Goal: Information Seeking & Learning: Learn about a topic

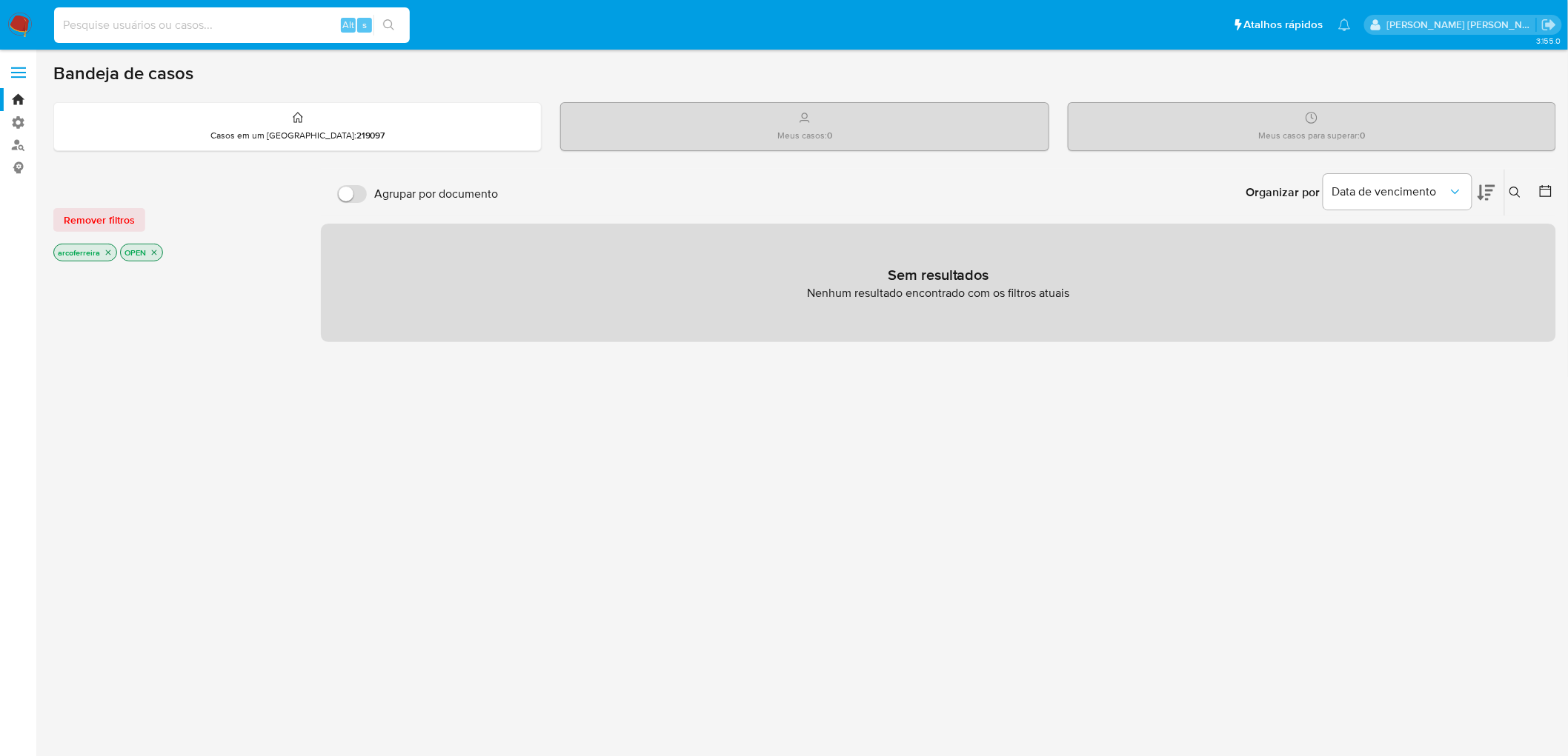
click at [196, 26] on input at bounding box center [232, 25] width 356 height 19
paste input "2362216249"
type input "2362216249"
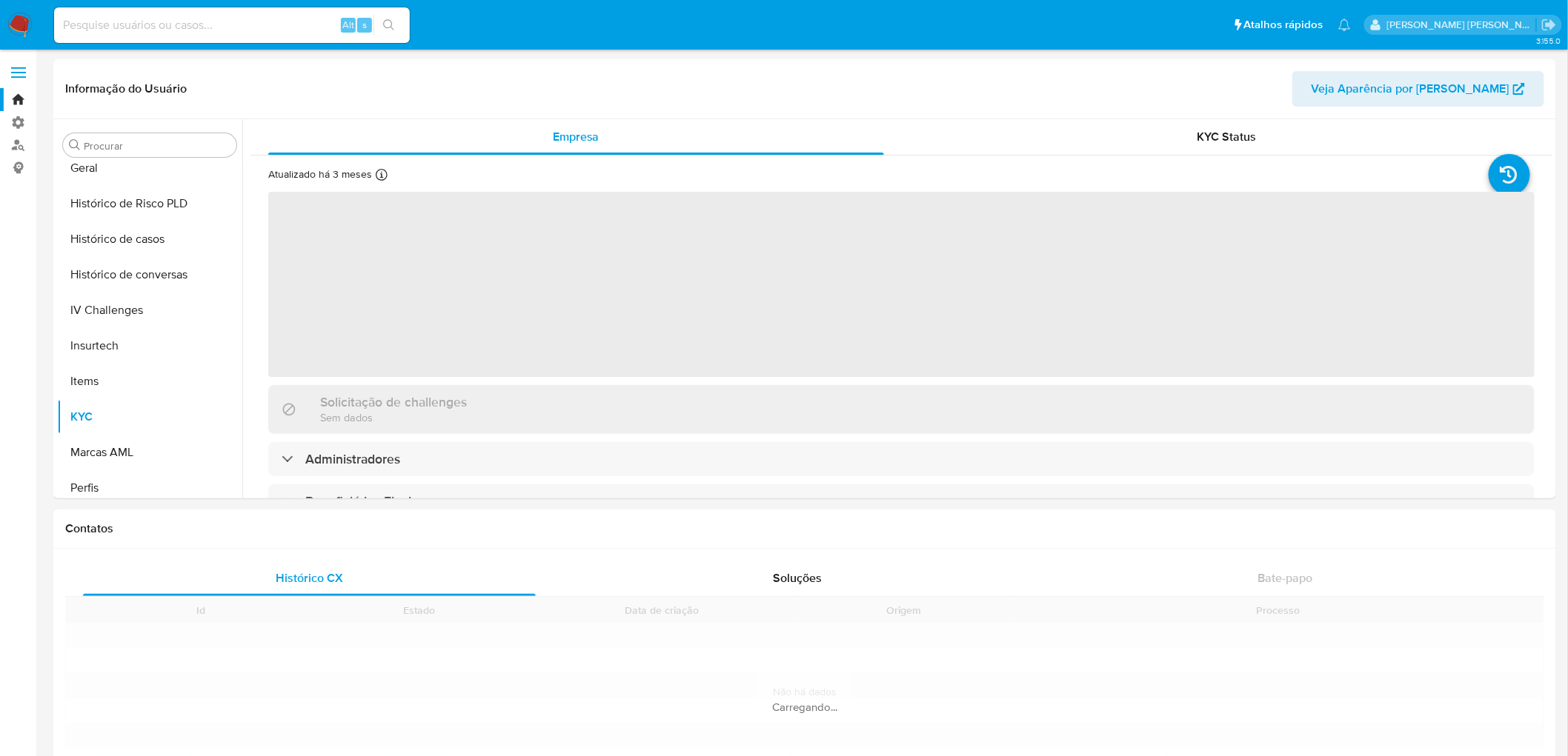
scroll to position [519, 0]
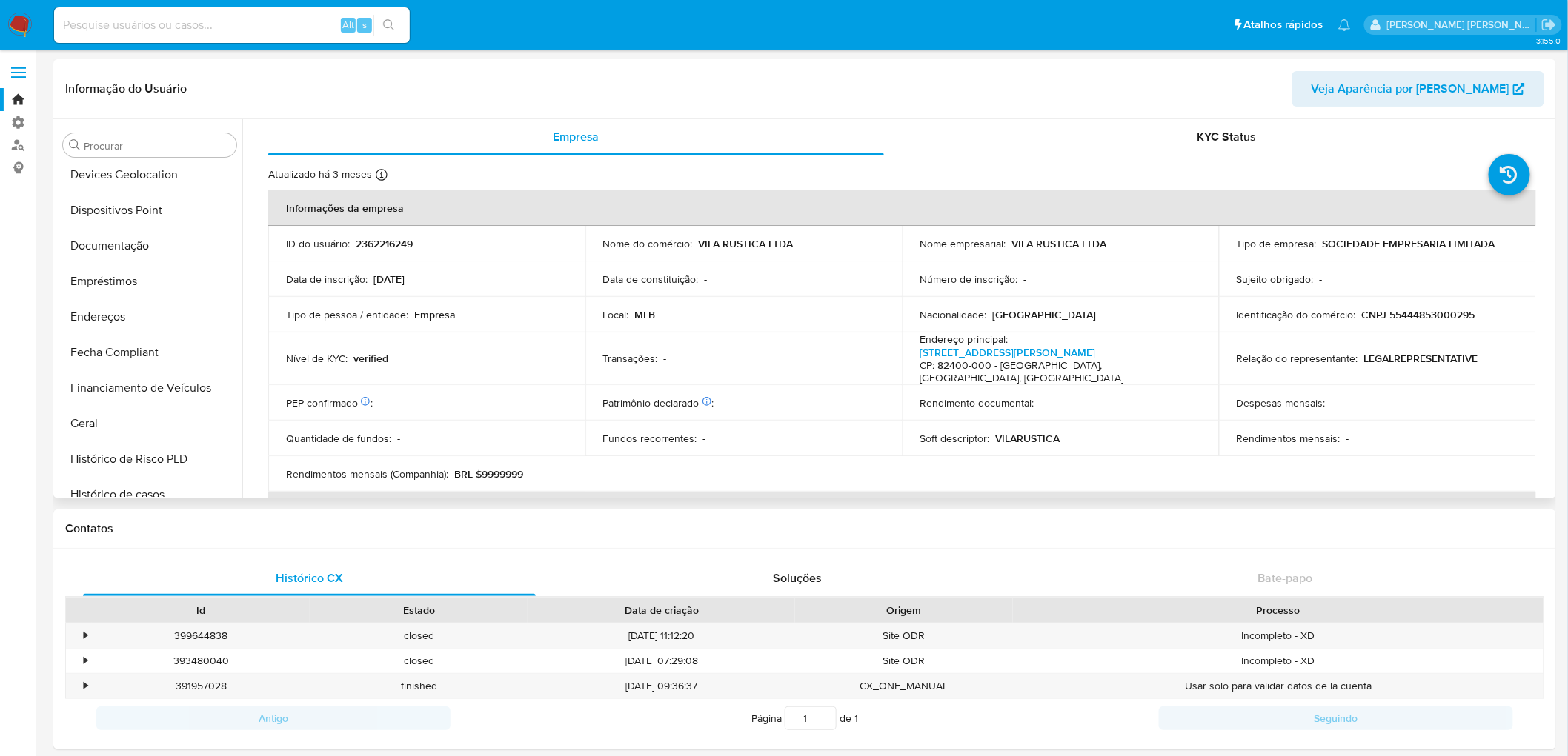
select select "10"
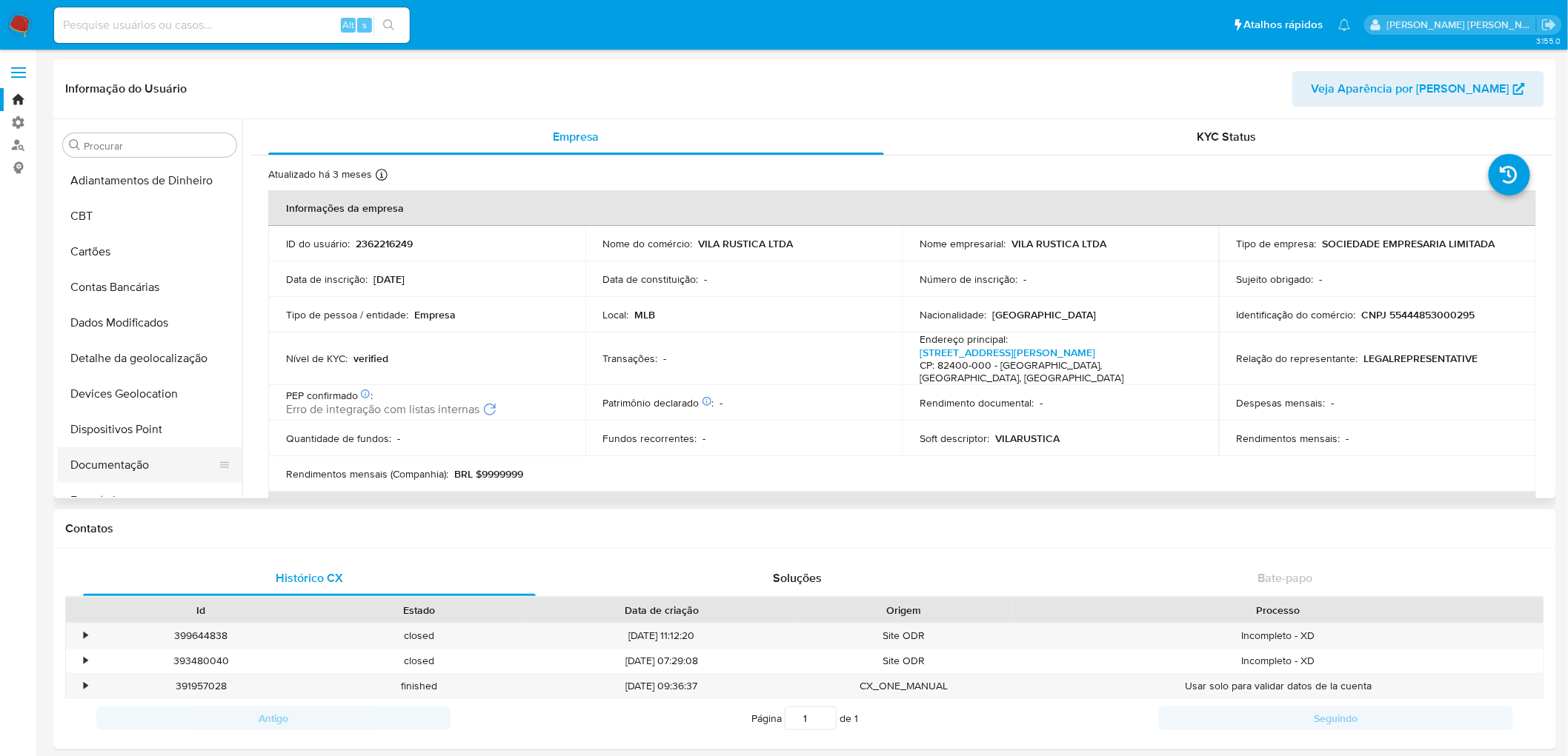
click at [109, 459] on button "Documentação" at bounding box center [143, 466] width 173 height 36
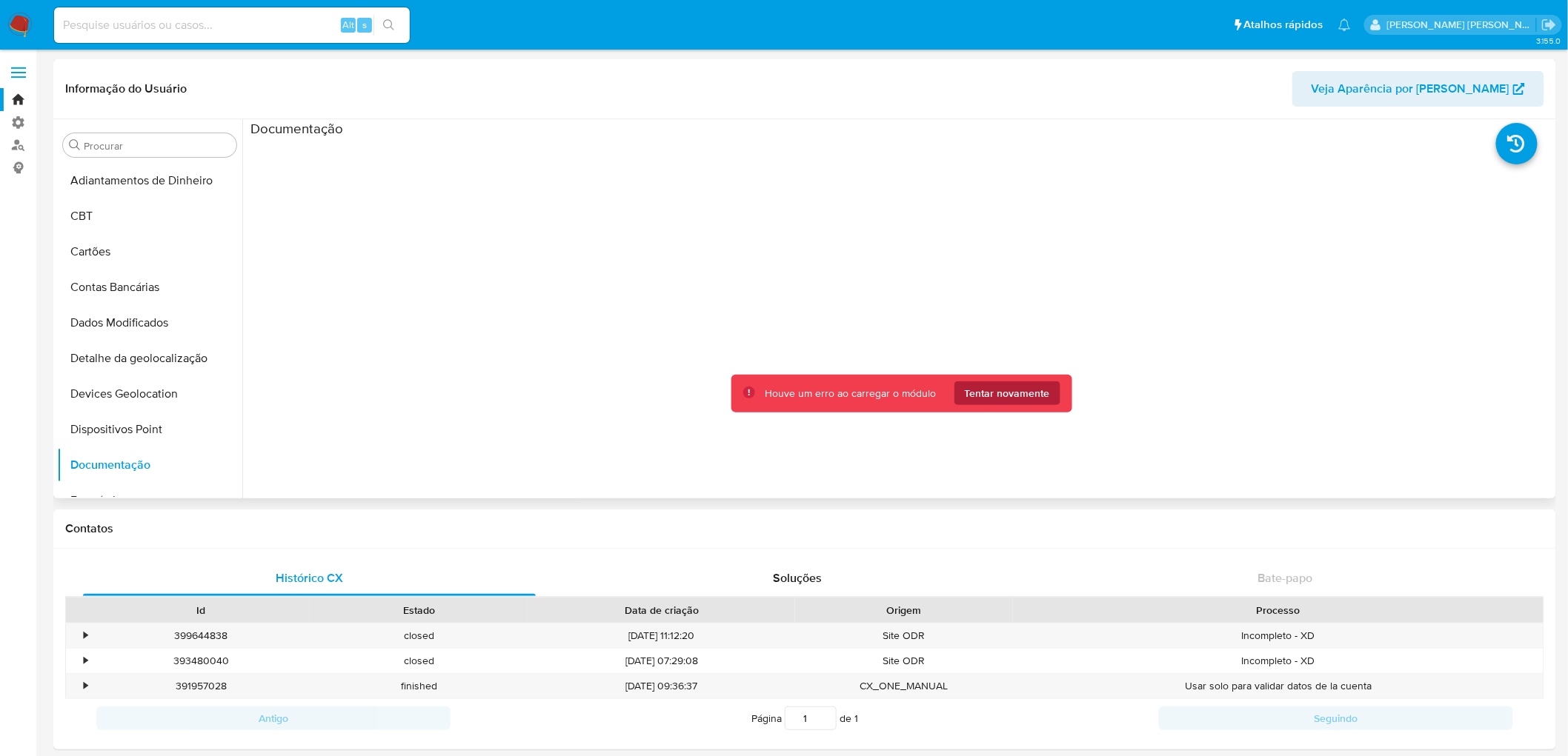
click at [992, 400] on span "Tentar novamente" at bounding box center [1007, 393] width 85 height 24
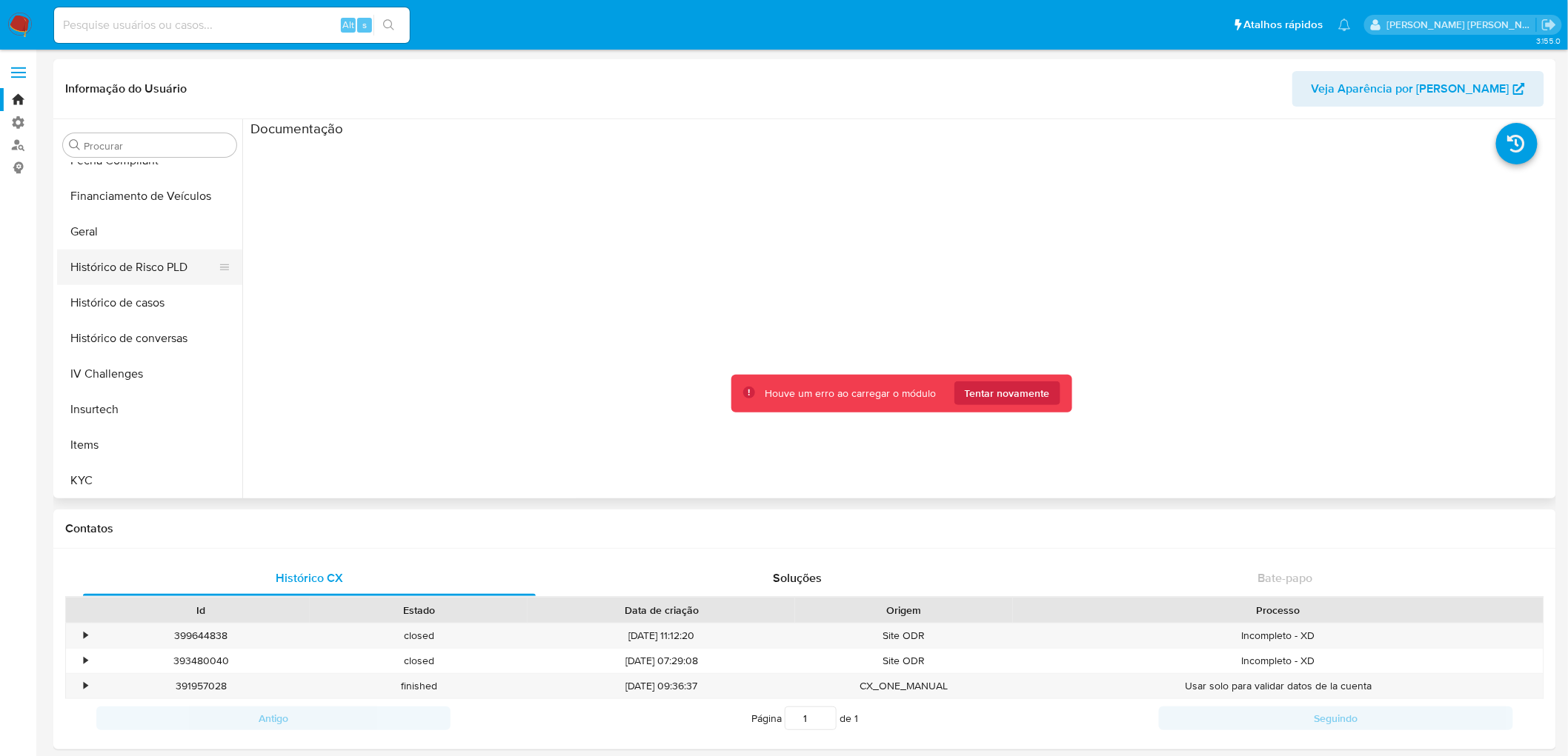
scroll to position [411, 0]
click at [80, 245] on button "Geral" at bounding box center [143, 233] width 173 height 36
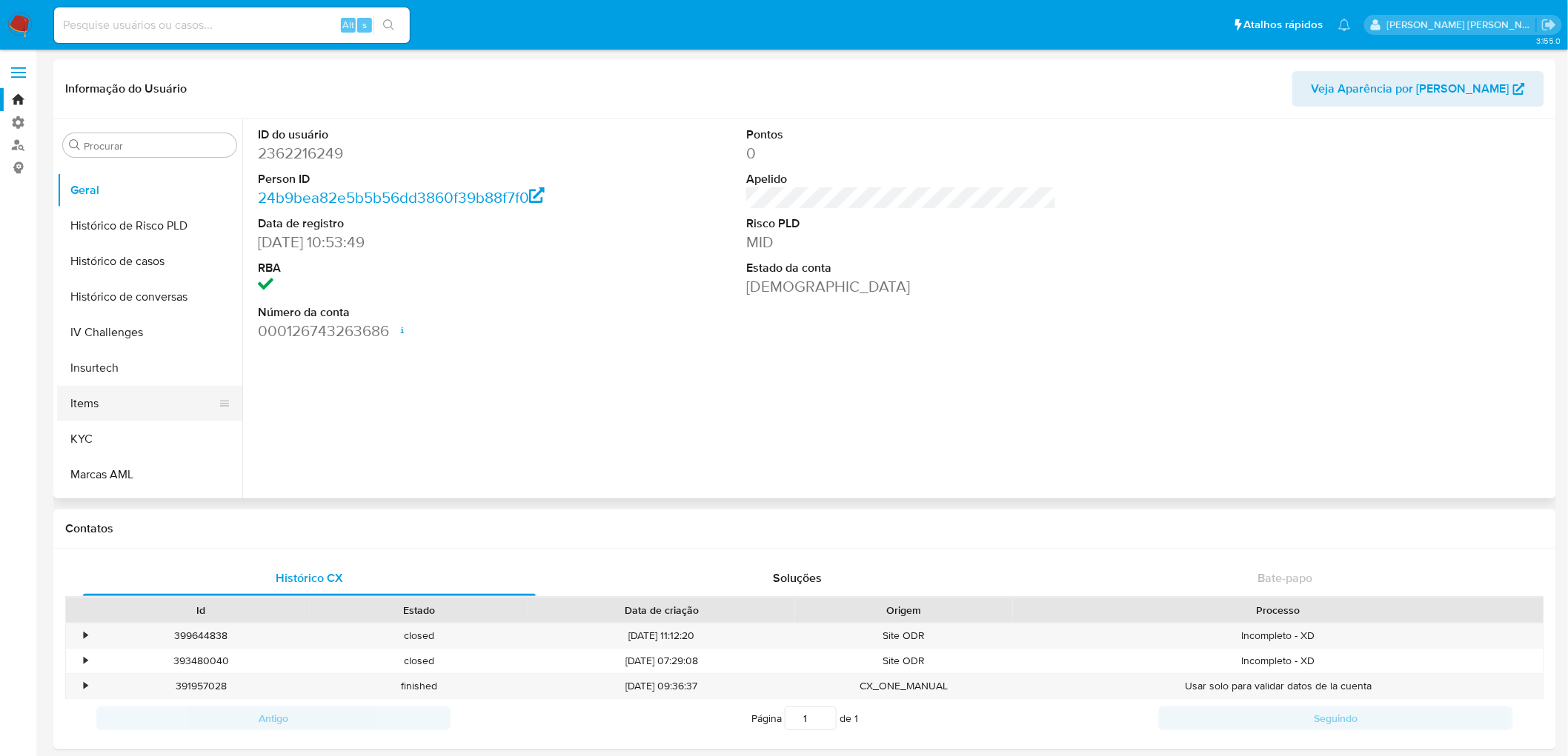
scroll to position [493, 0]
click at [100, 401] on button "KYC" at bounding box center [143, 399] width 173 height 36
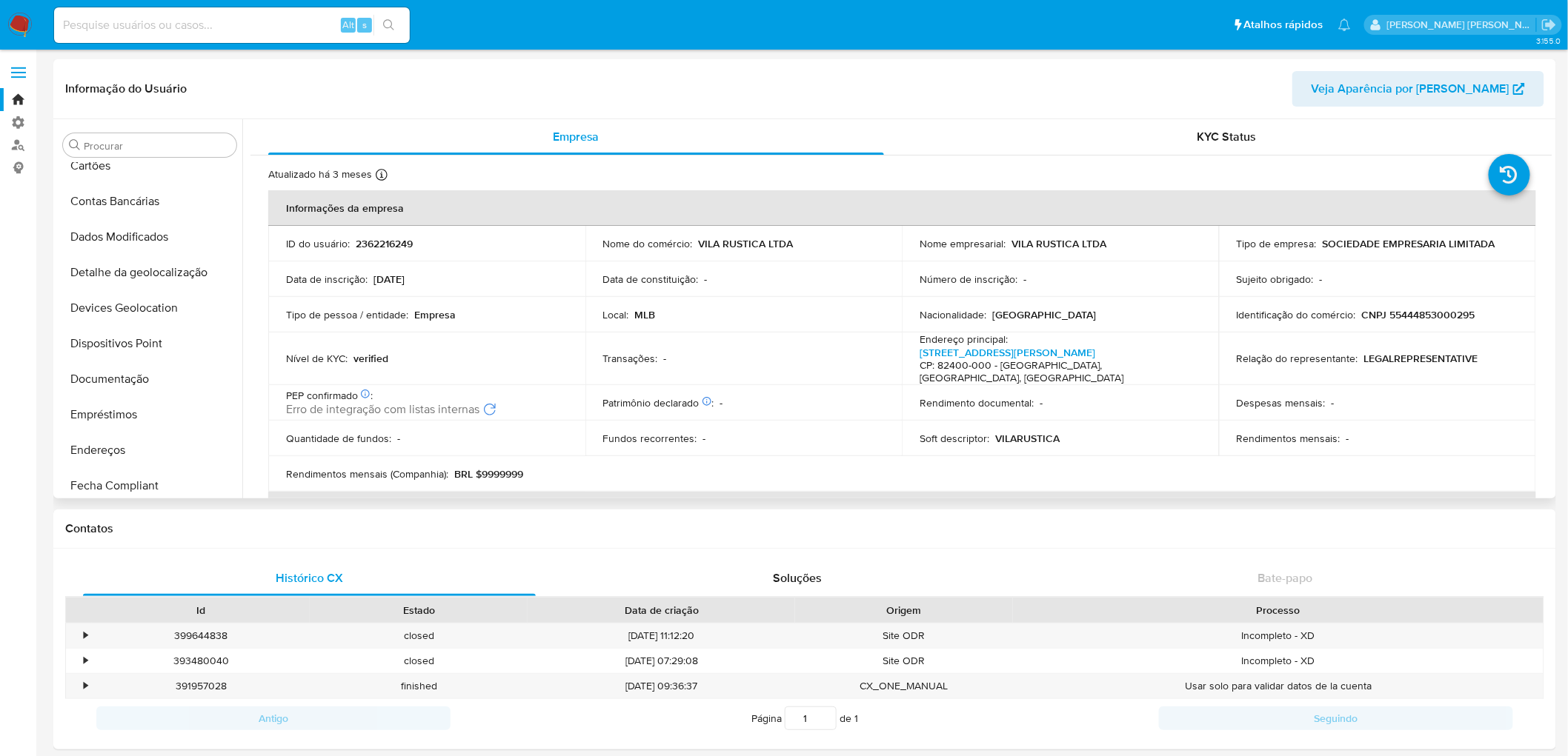
scroll to position [81, 0]
click at [138, 378] on button "Documentação" at bounding box center [143, 384] width 173 height 36
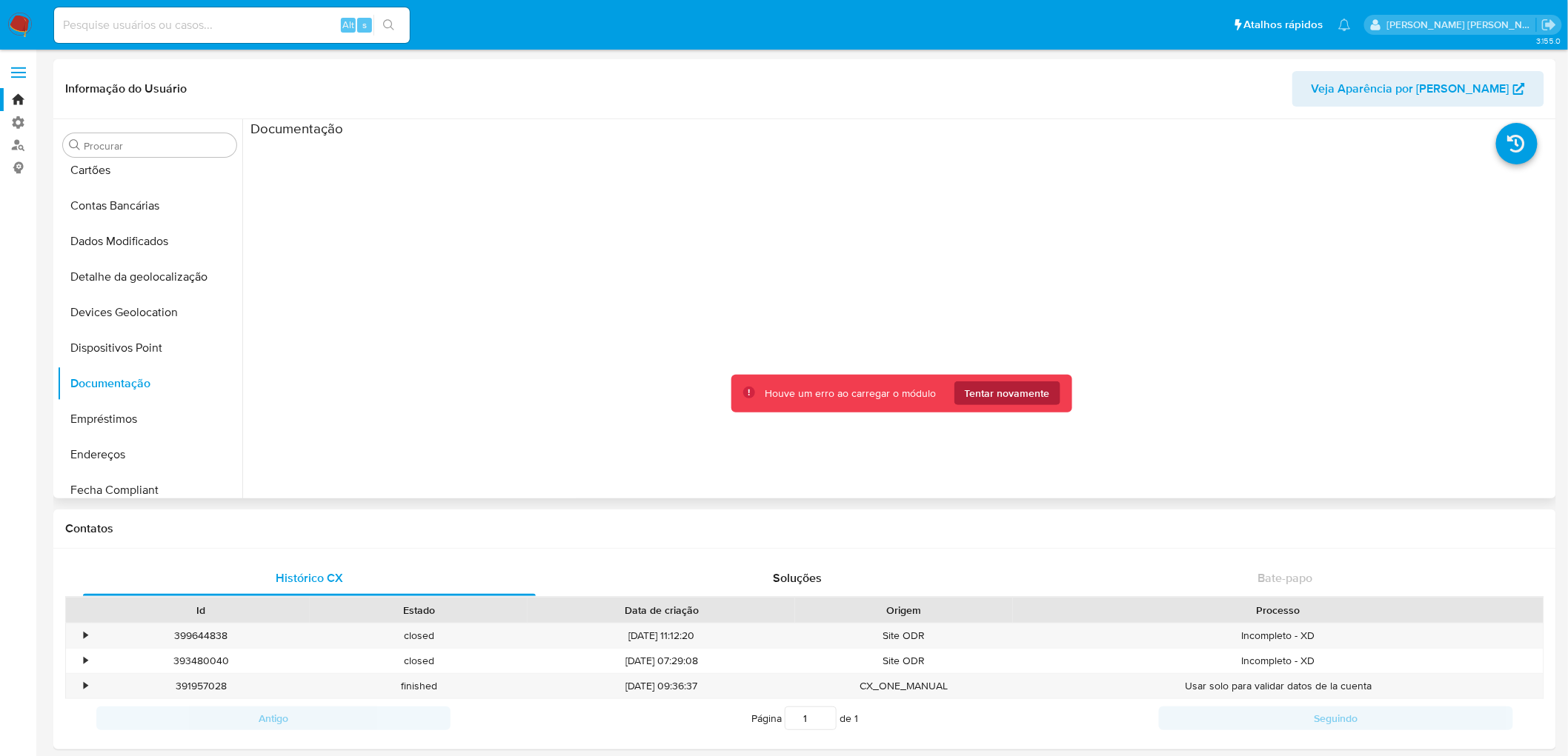
click at [986, 395] on span "Tentar novamente" at bounding box center [1007, 393] width 85 height 24
click at [185, 22] on input at bounding box center [232, 25] width 356 height 19
paste input "2365956586"
type input "2365956586"
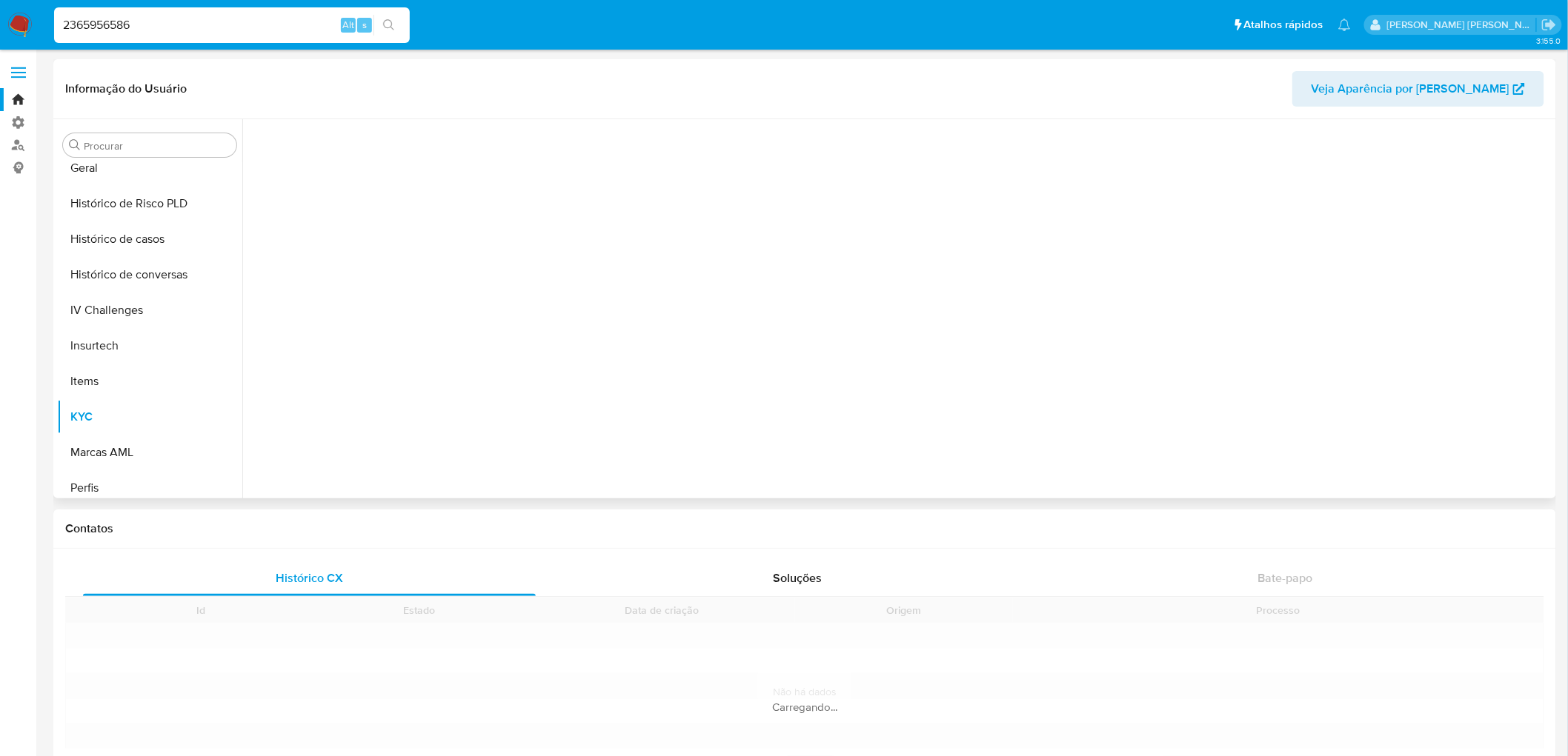
scroll to position [519, 0]
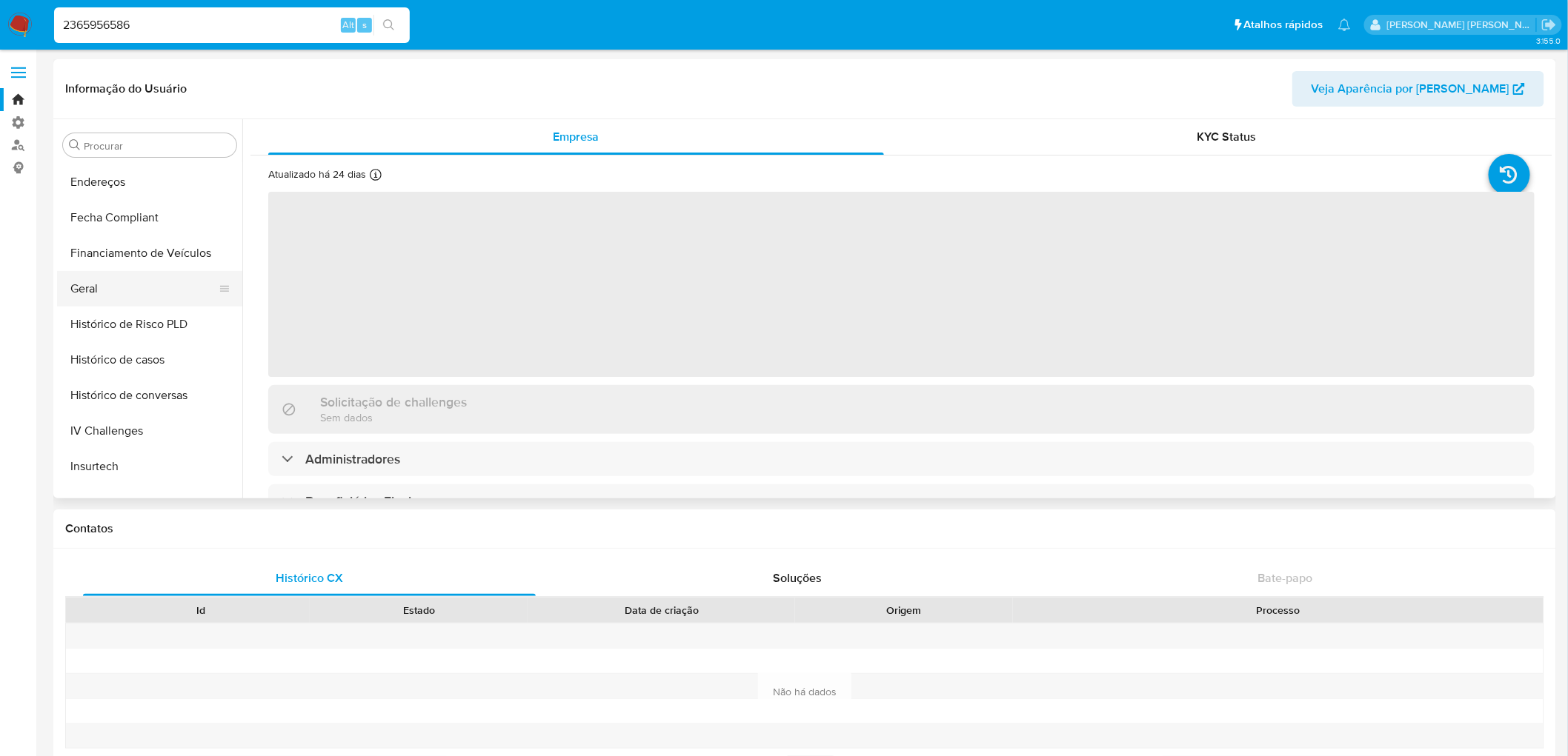
select select "10"
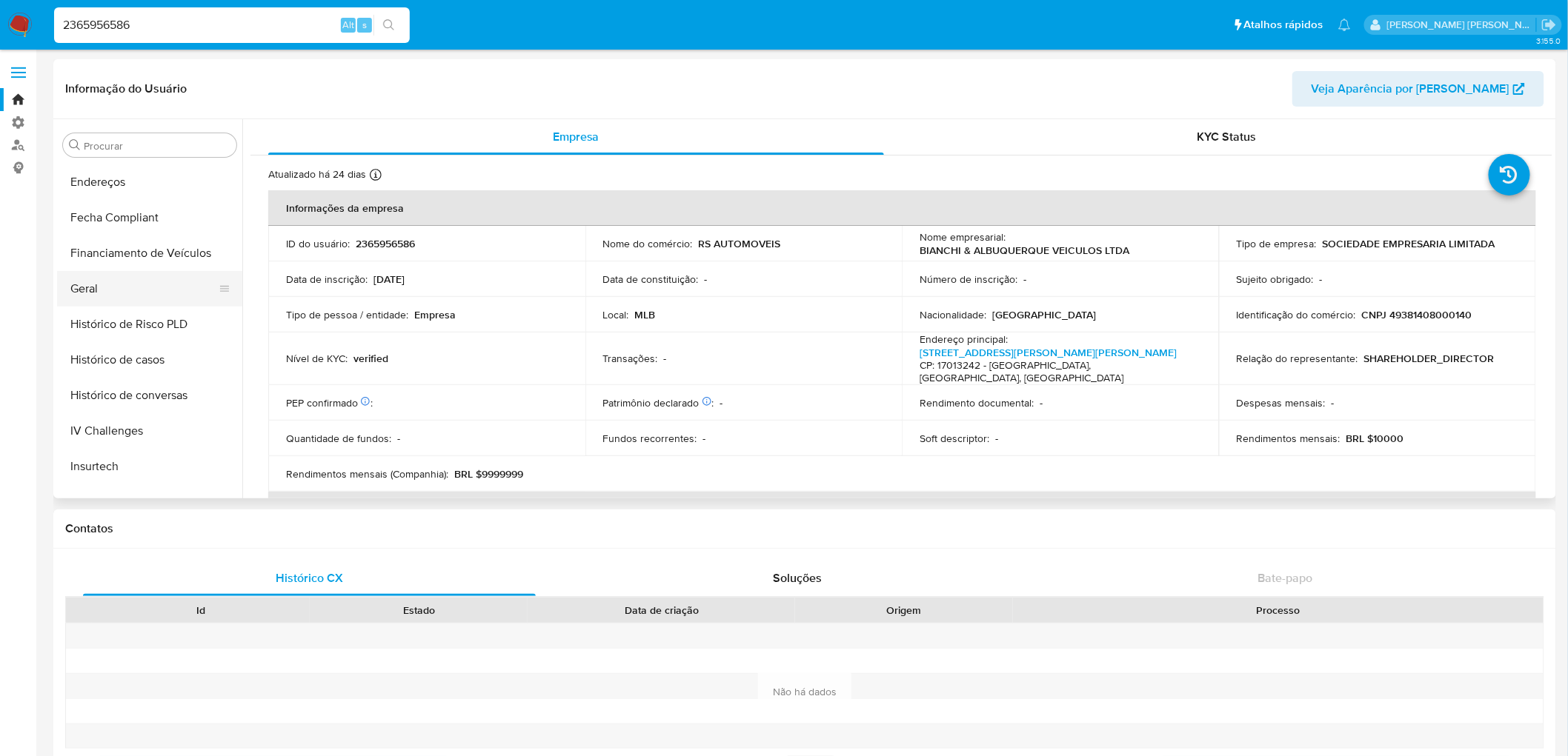
scroll to position [272, 0]
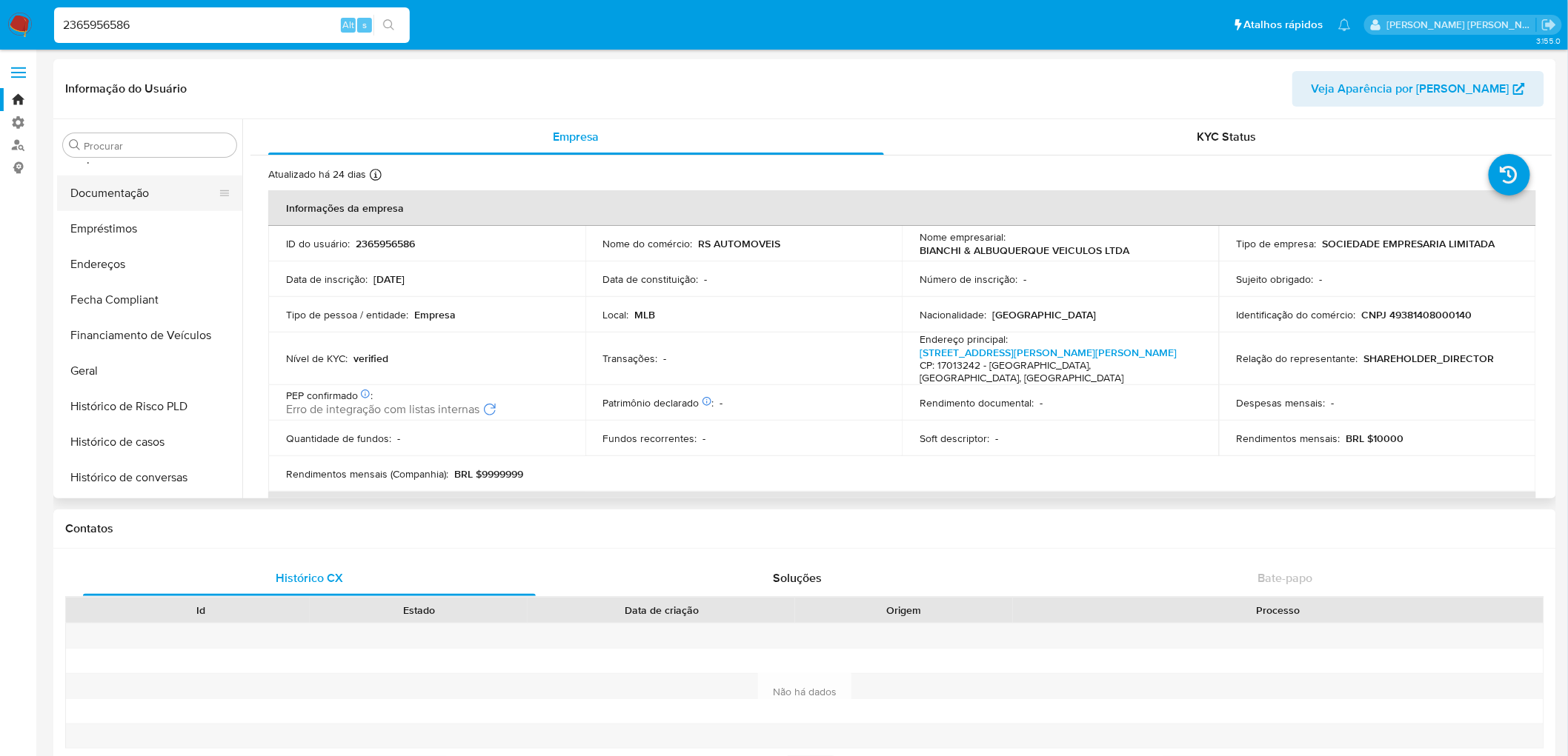
click at [106, 196] on button "Documentação" at bounding box center [143, 194] width 173 height 36
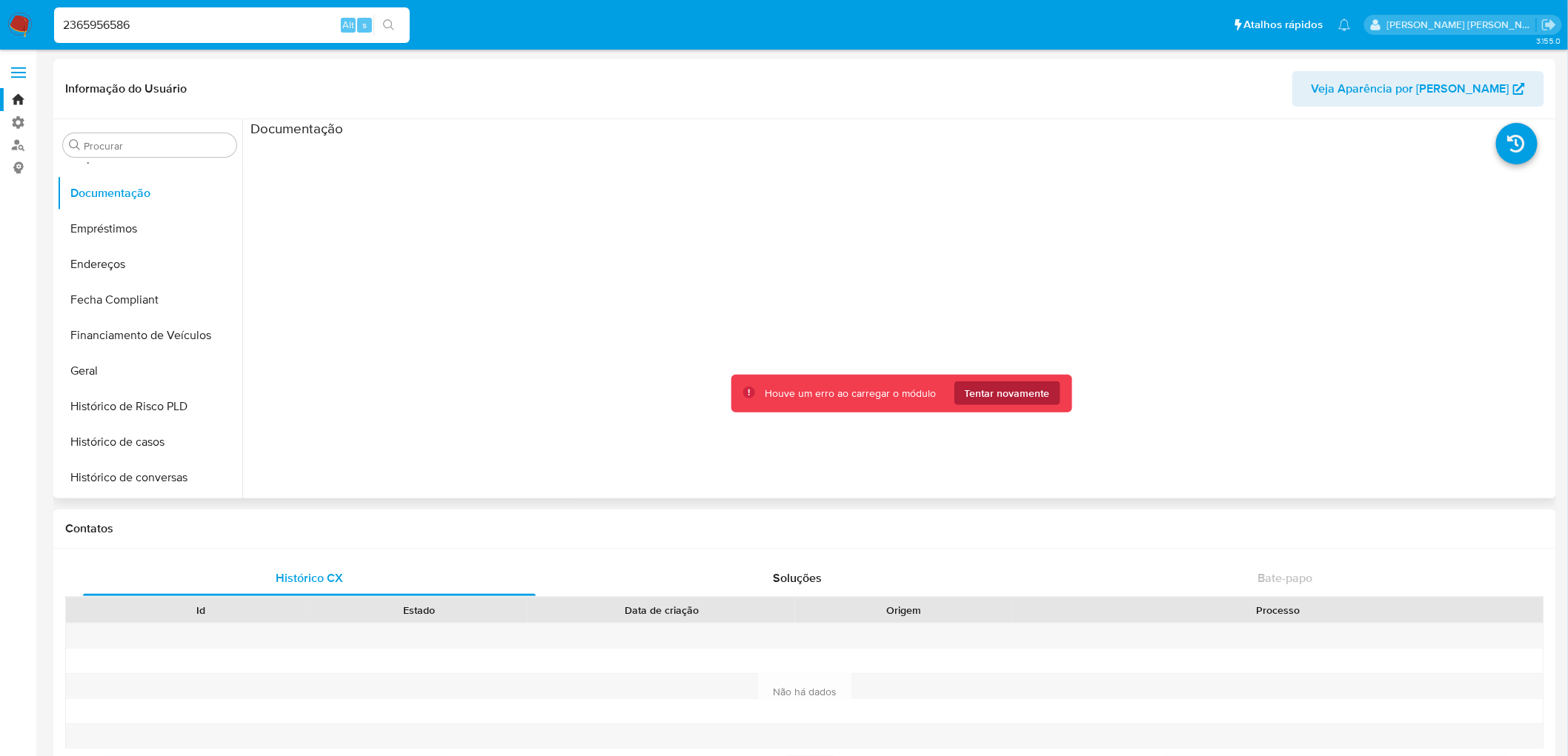
click at [1039, 397] on span "Tentar novamente" at bounding box center [1007, 393] width 85 height 24
click at [1009, 394] on span "Tentar novamente" at bounding box center [1007, 393] width 85 height 24
click at [1514, 149] on icon at bounding box center [1517, 144] width 42 height 42
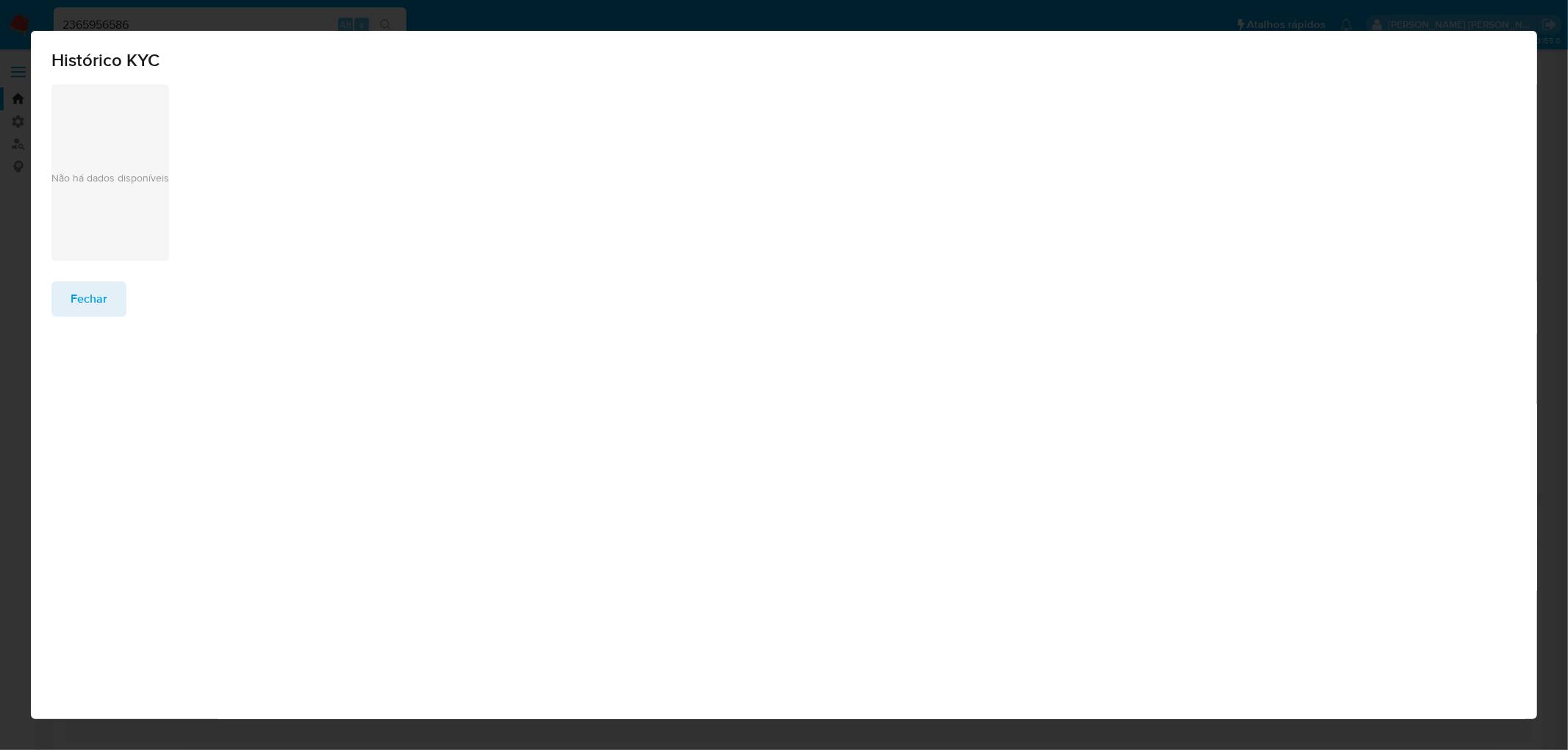
click at [100, 296] on span "Fechar" at bounding box center [88, 298] width 37 height 32
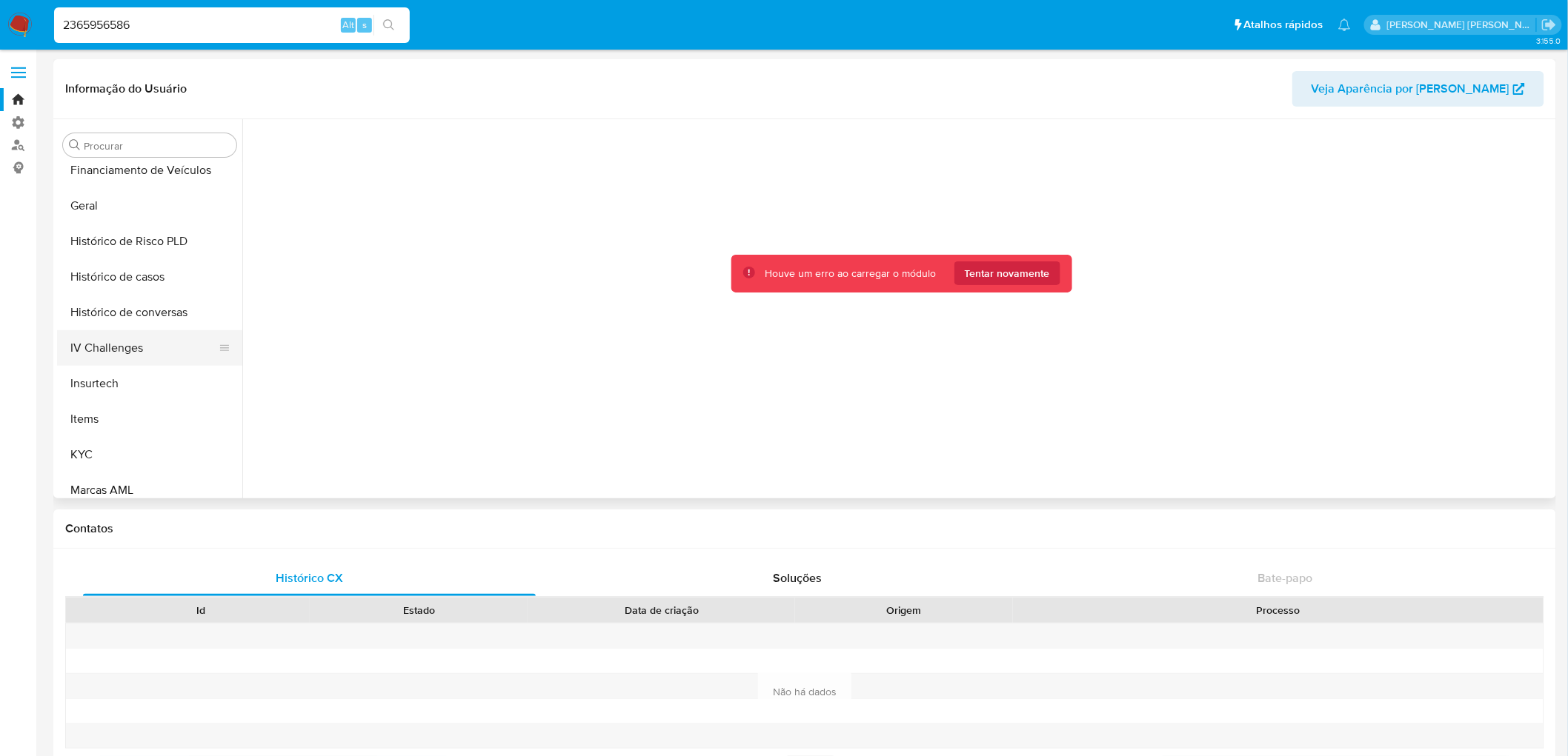
scroll to position [519, 0]
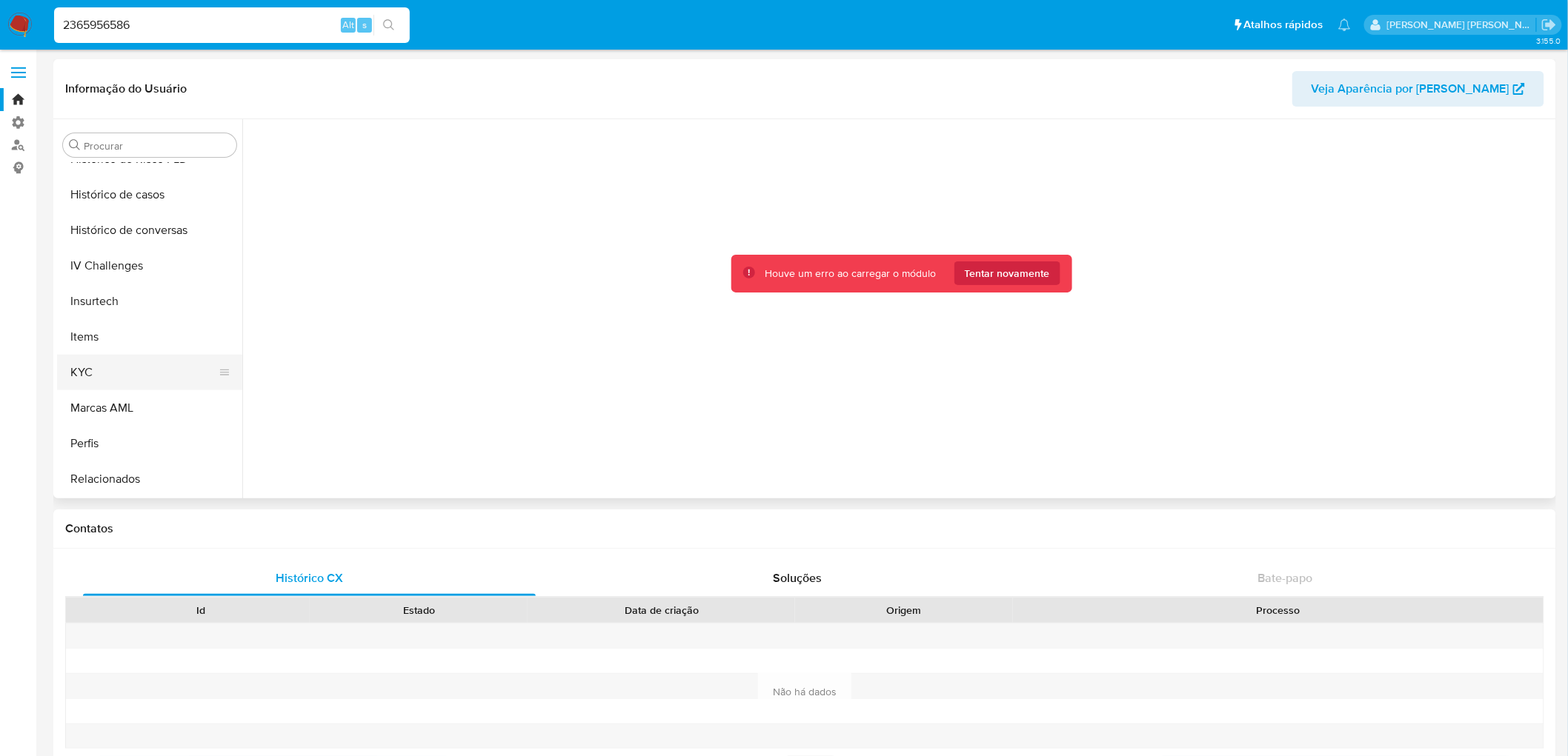
click at [91, 363] on button "KYC" at bounding box center [143, 373] width 173 height 36
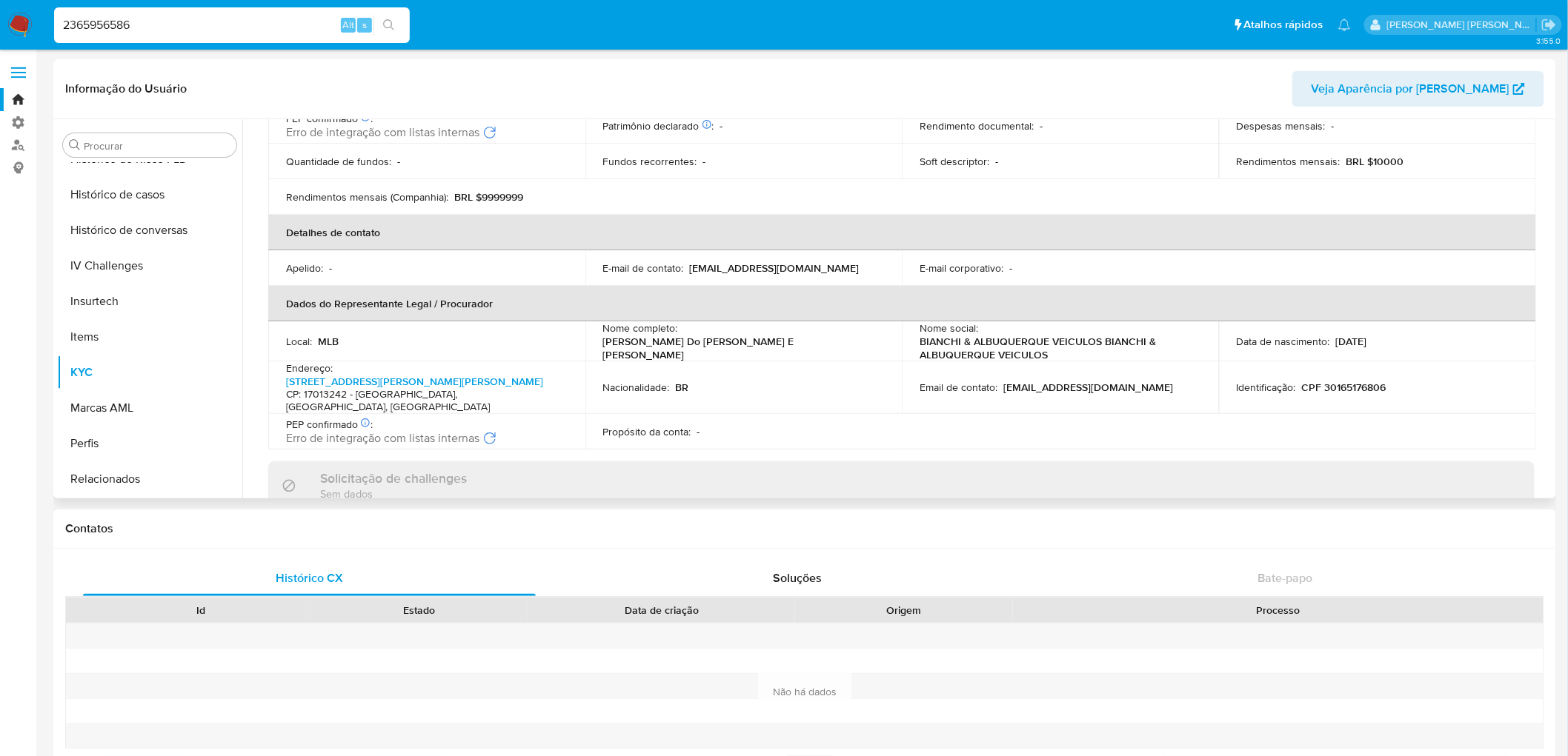
scroll to position [0, 0]
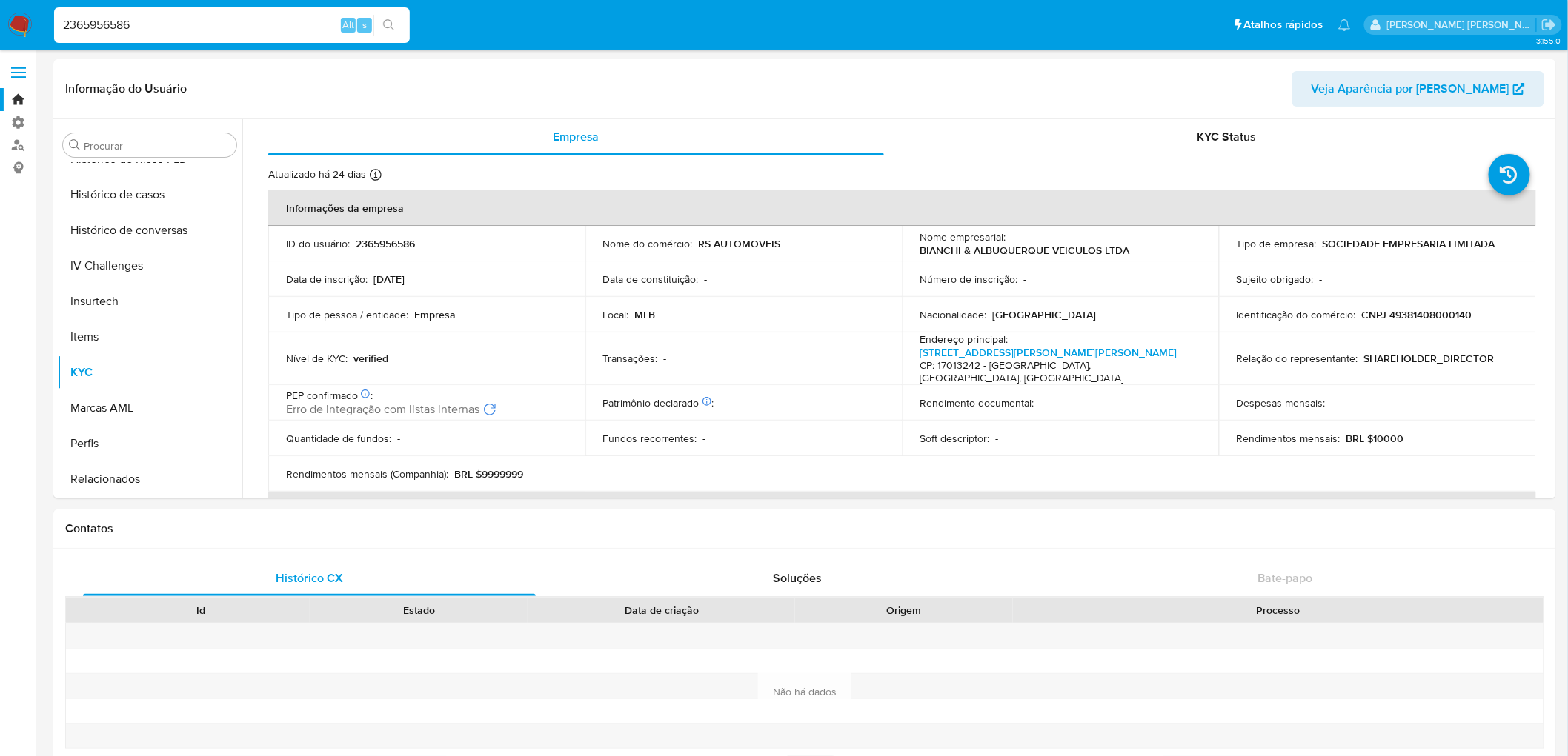
click at [170, 33] on input "2365956586" at bounding box center [232, 25] width 356 height 19
paste input "7889332"
type input "2367889332"
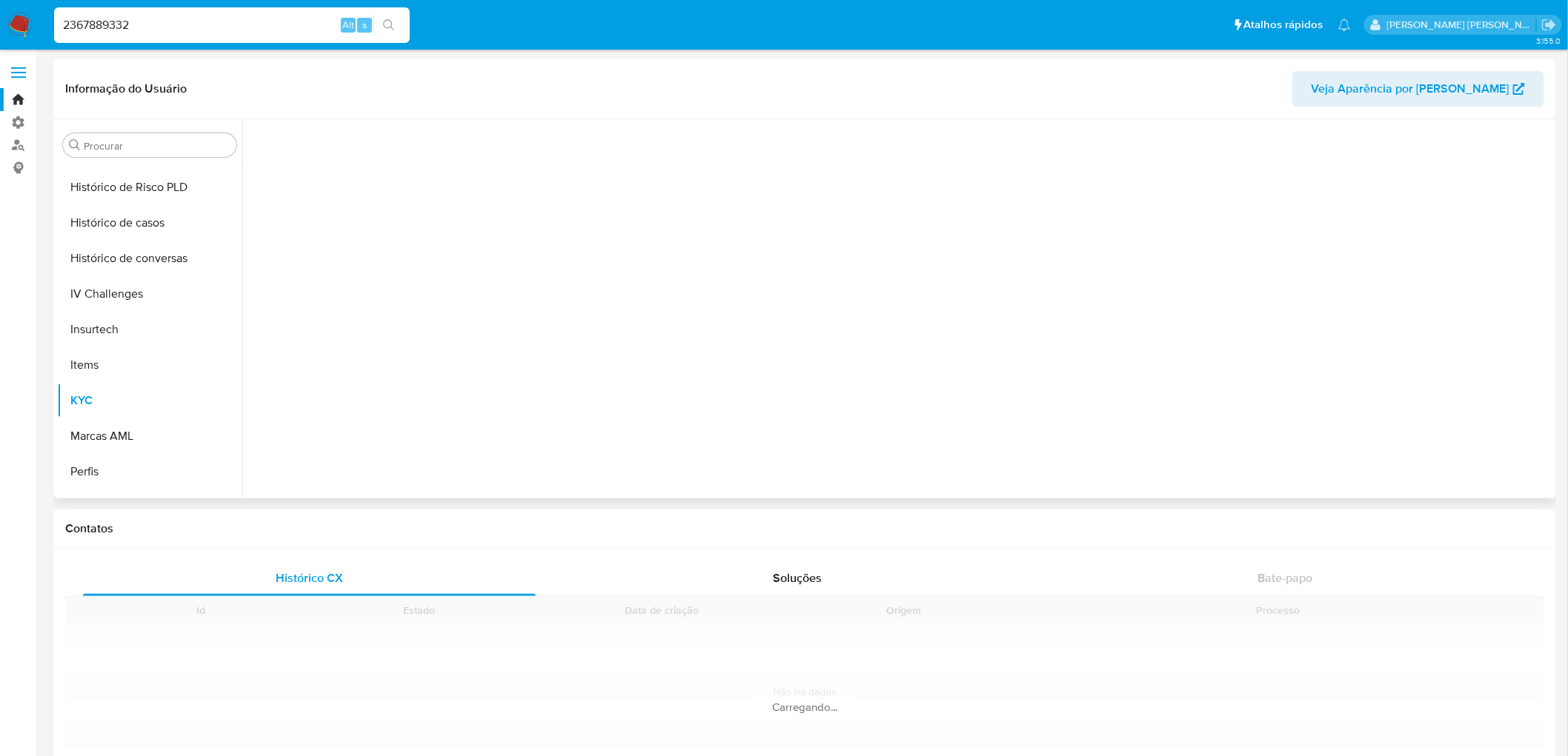
scroll to position [519, 0]
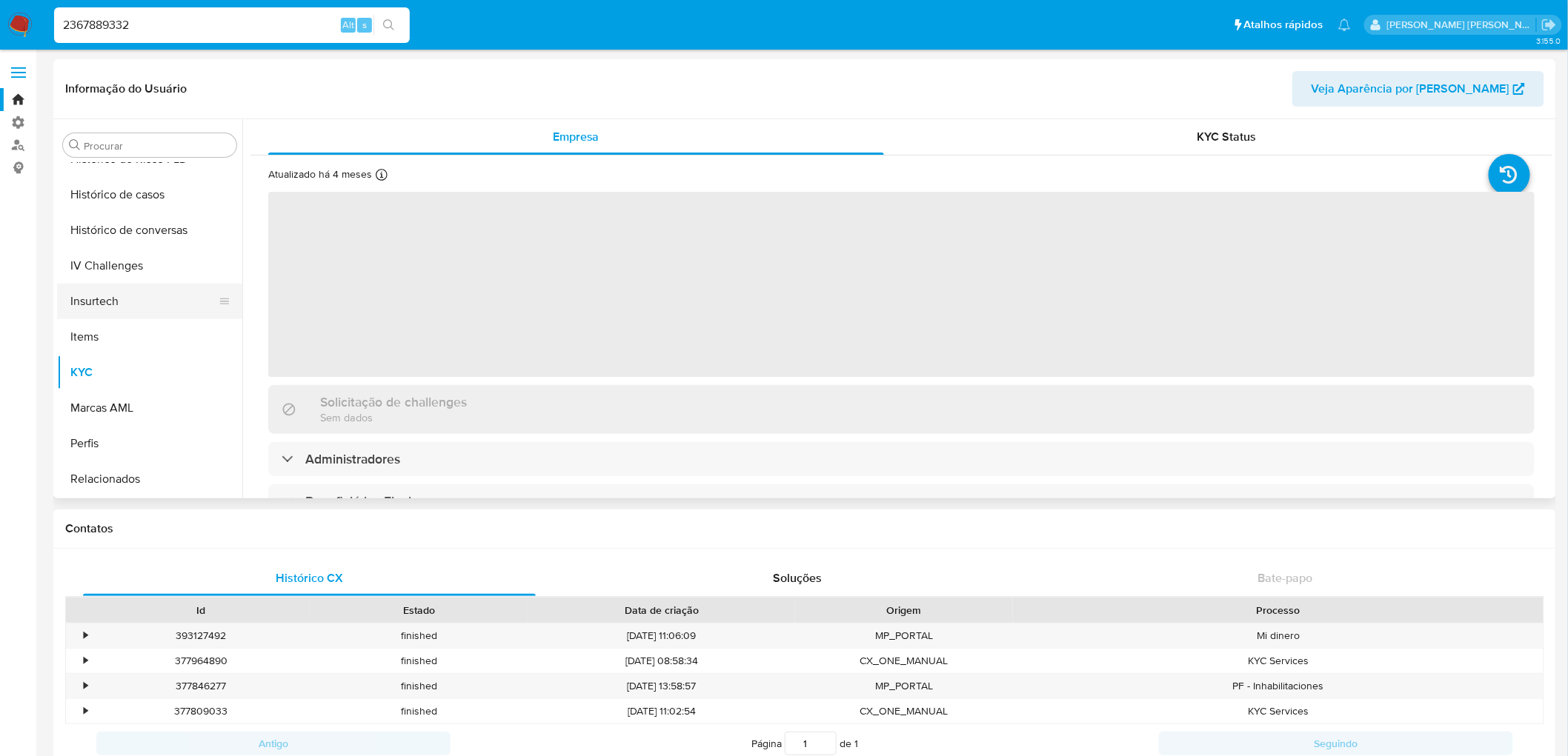
select select "10"
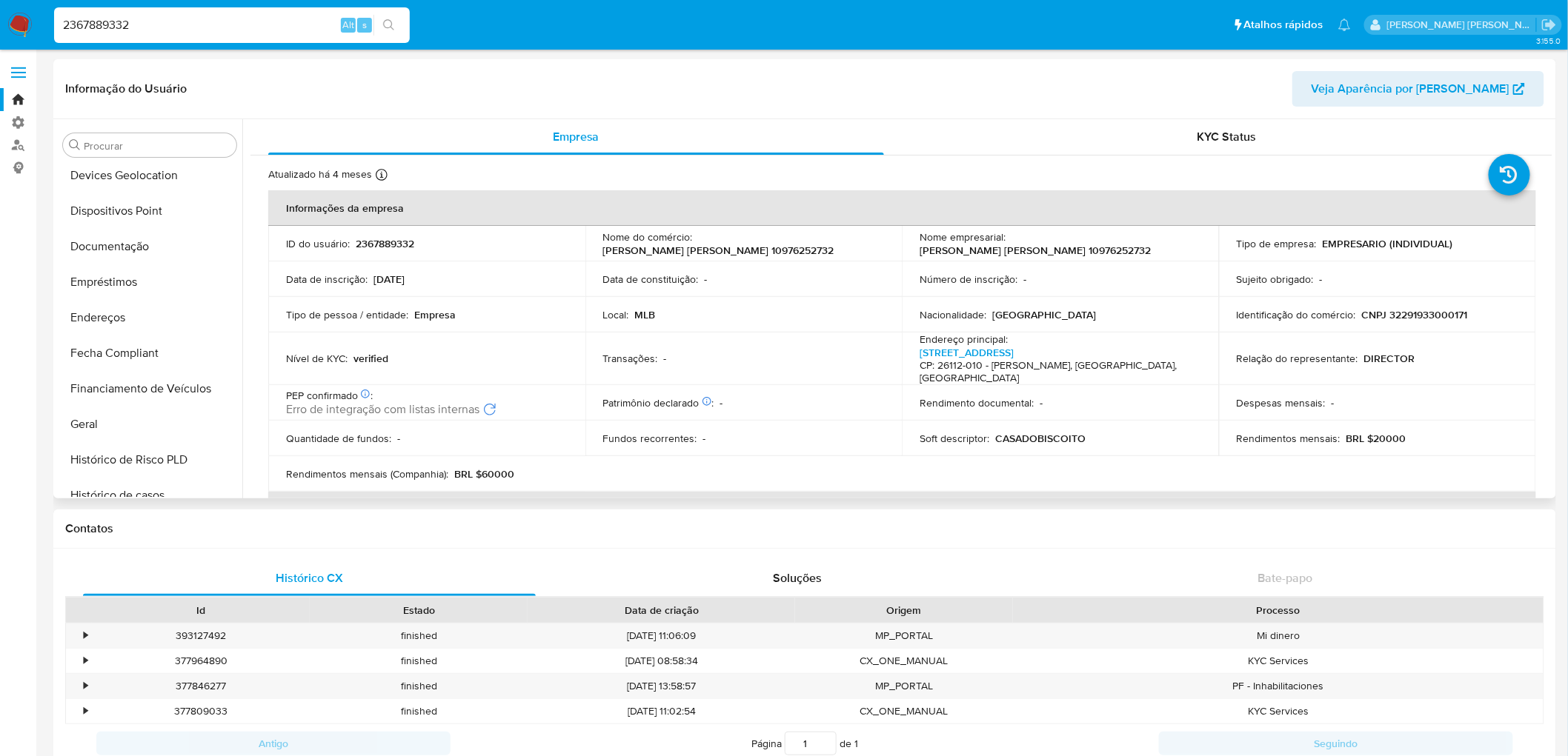
scroll to position [189, 0]
click at [104, 278] on button "Documentação" at bounding box center [143, 275] width 173 height 36
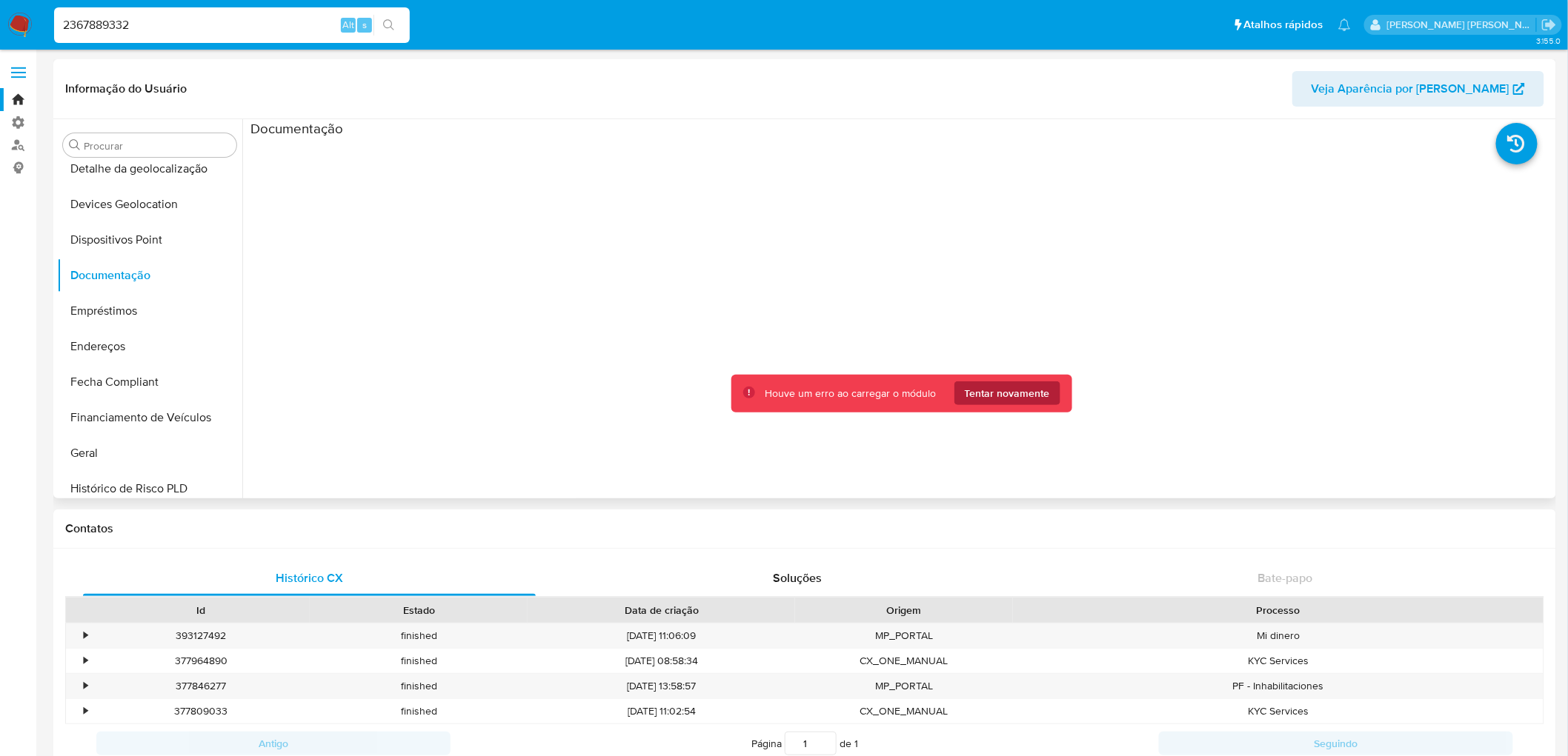
click at [1002, 397] on span "Tentar novamente" at bounding box center [1007, 393] width 85 height 24
click at [743, 389] on icon at bounding box center [749, 393] width 12 height 12
click at [795, 387] on div "Houve um erro ao carregar o módulo Tentar novamente" at bounding box center [850, 394] width 171 height 14
click at [296, 131] on h3 "Documentação" at bounding box center [297, 129] width 93 height 17
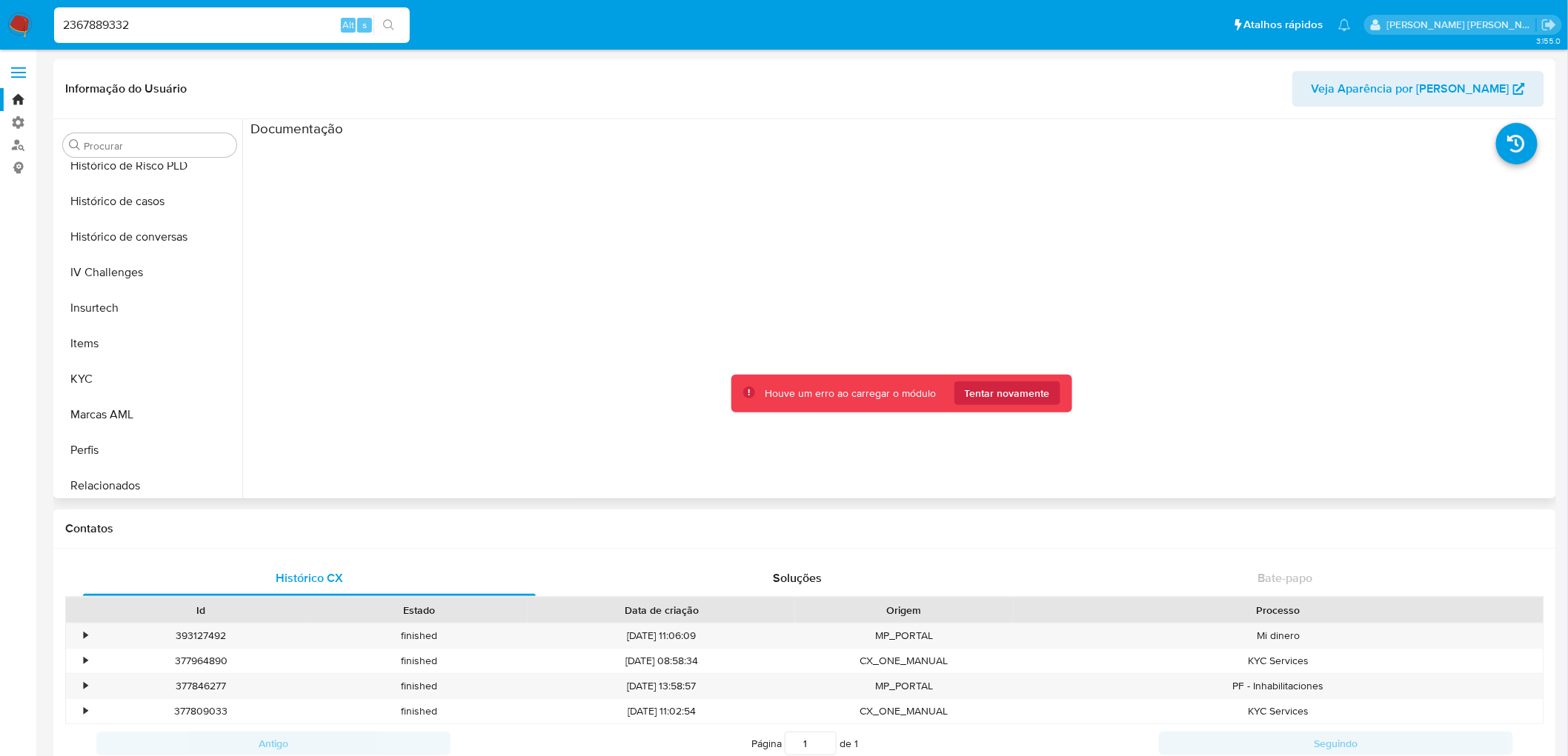
scroll to position [519, 0]
click at [167, 25] on input "2367889332" at bounding box center [232, 25] width 356 height 19
paste input "3739187"
type input "2363739187"
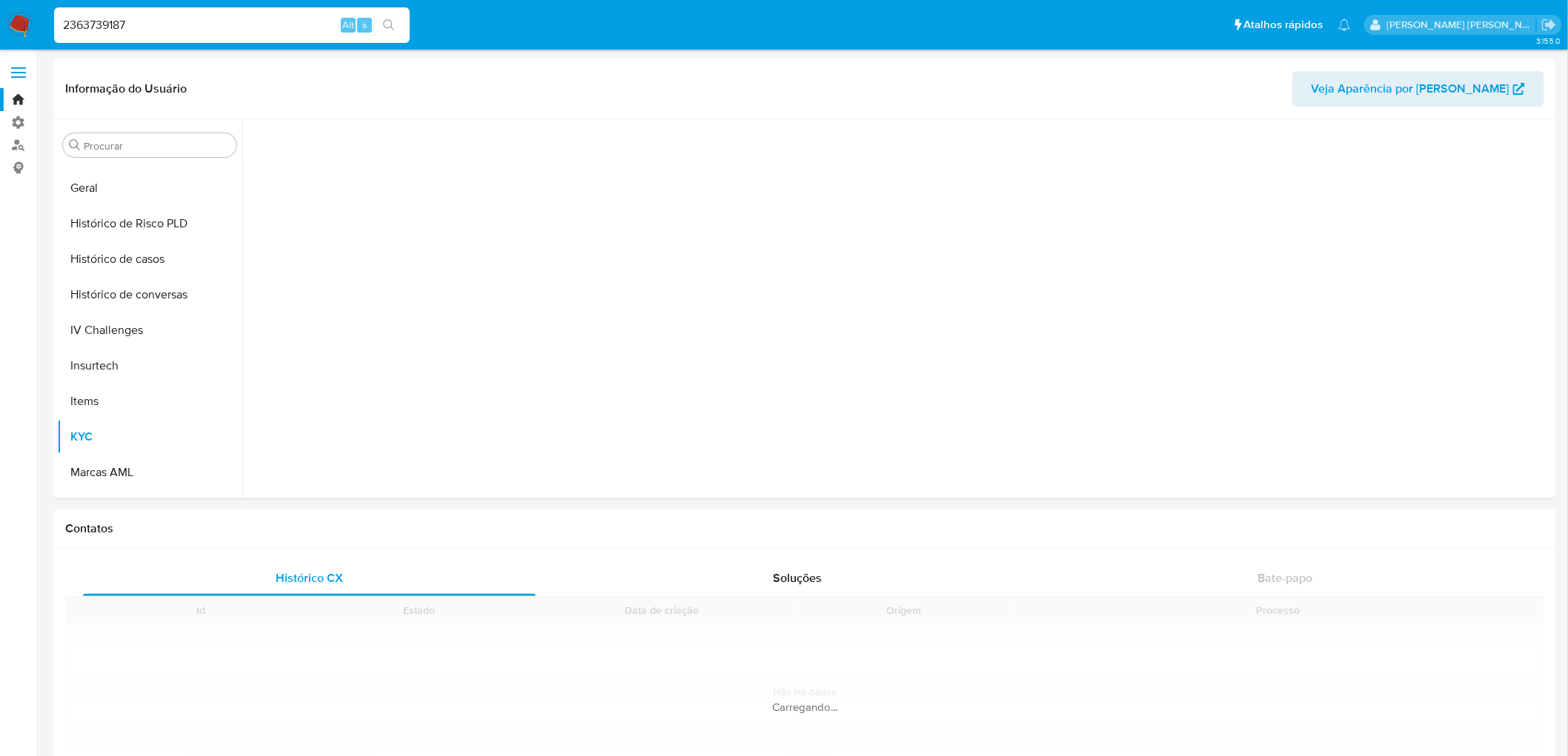
scroll to position [519, 0]
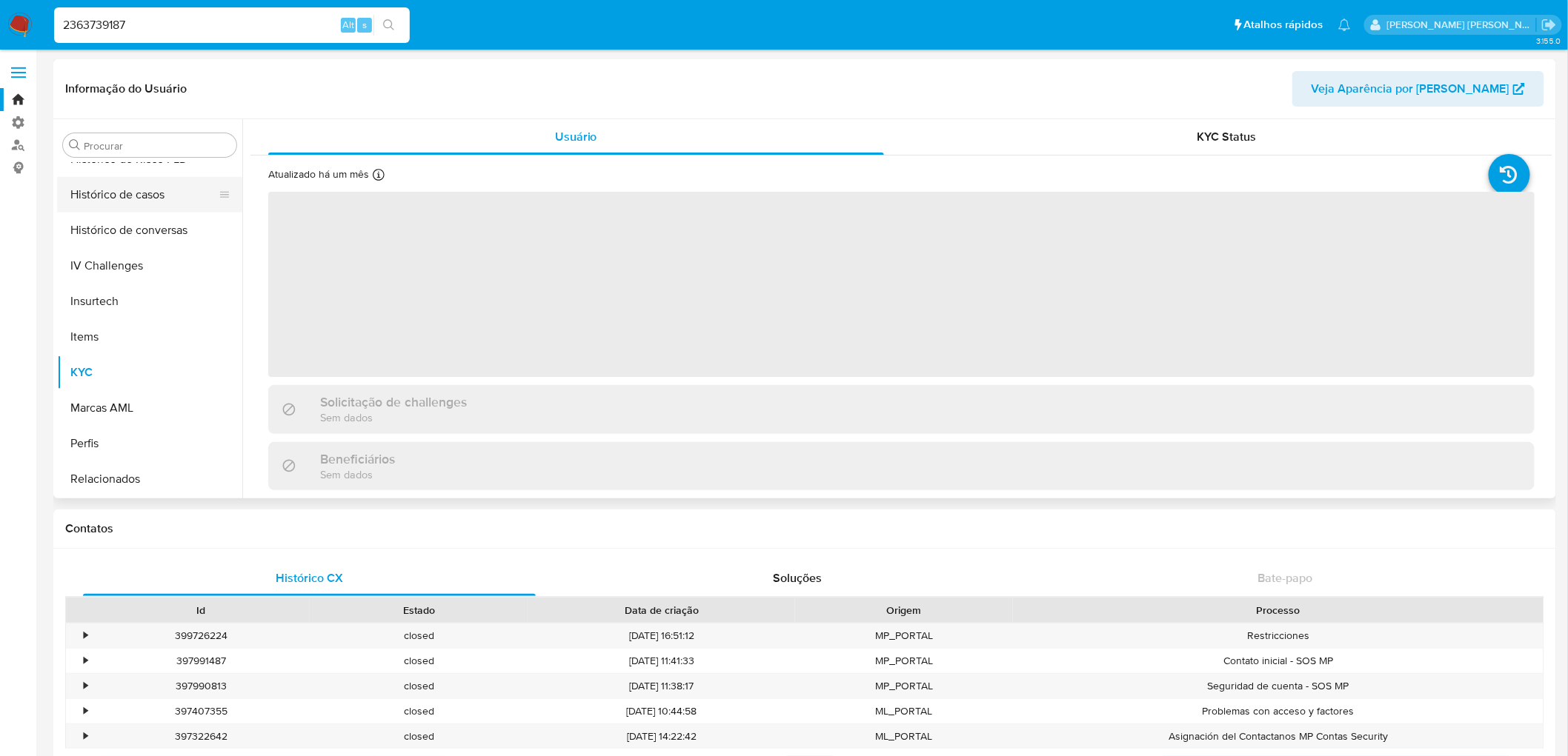
select select "10"
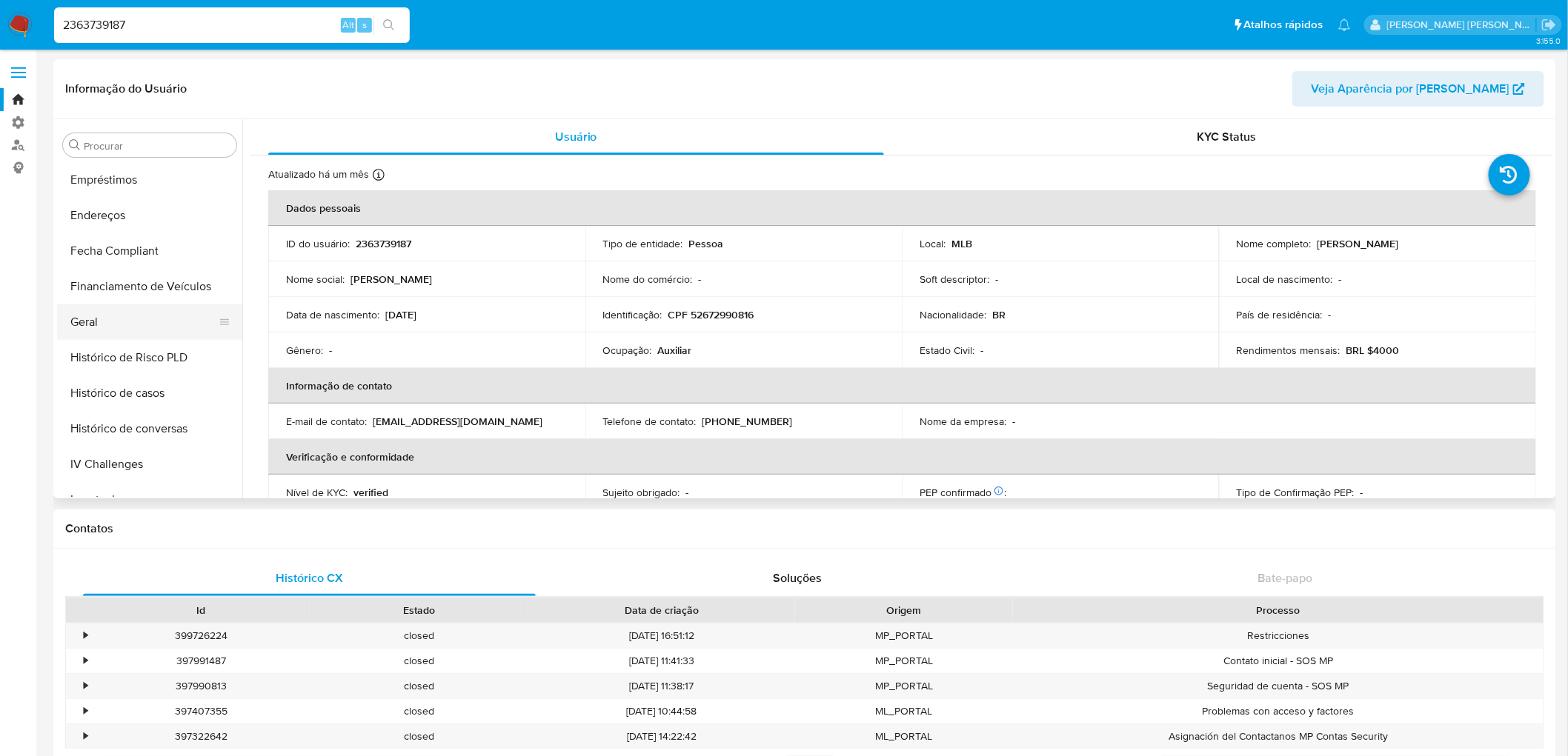
scroll to position [272, 0]
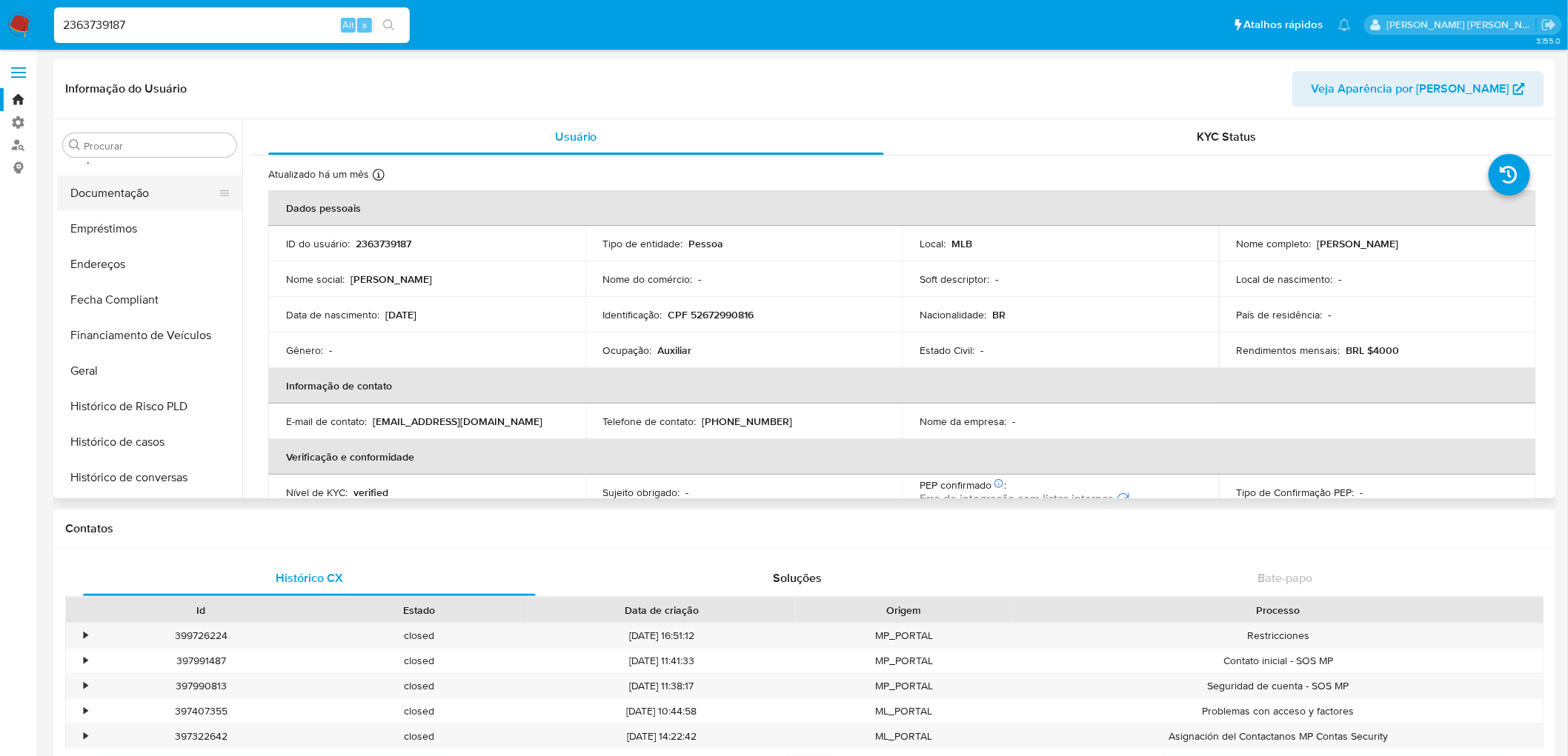
click at [104, 189] on button "Documentação" at bounding box center [143, 194] width 173 height 36
